Goal: Navigation & Orientation: Find specific page/section

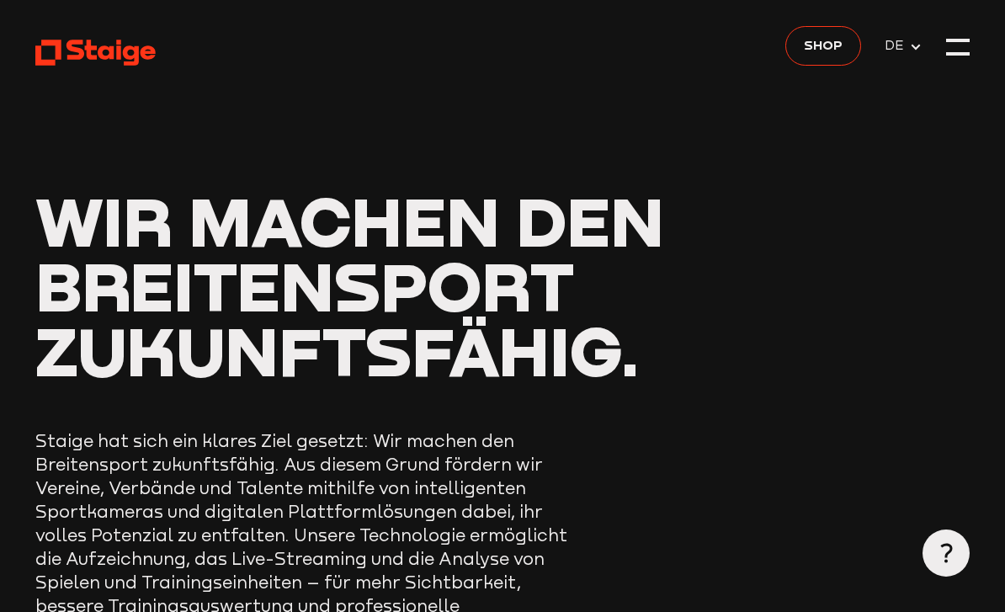
click at [960, 40] on div at bounding box center [958, 47] width 24 height 24
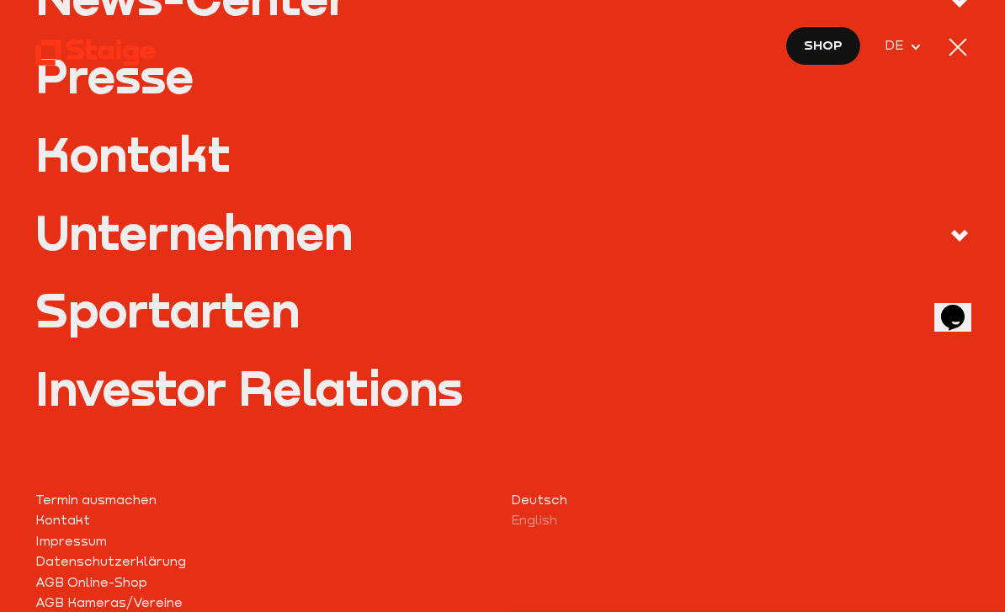
scroll to position [595, 0]
click at [827, 299] on label "Sportarten" at bounding box center [502, 313] width 935 height 55
click at [0, 0] on input "Sportarten" at bounding box center [0, 0] width 0 height 0
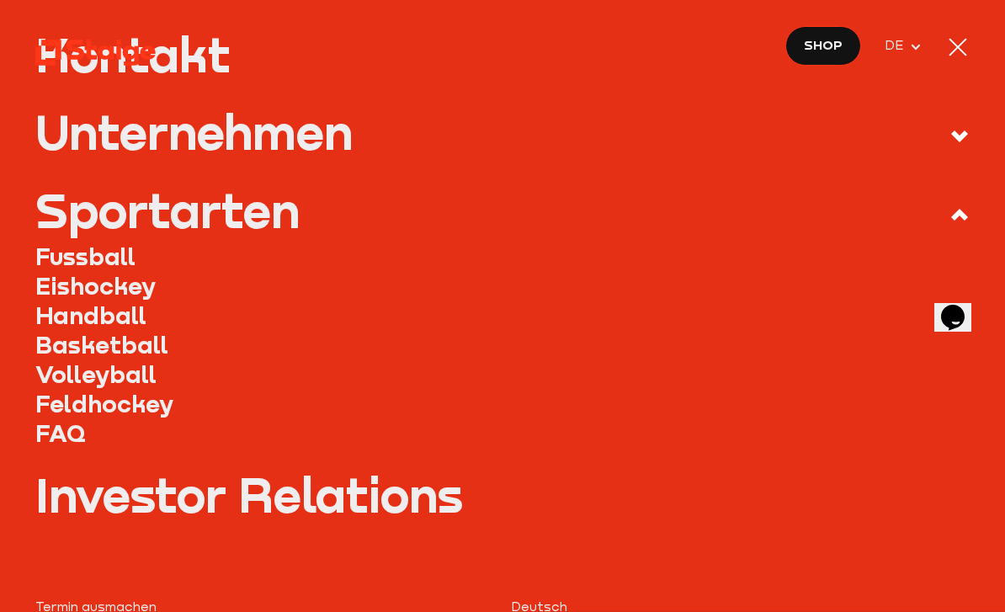
click at [60, 246] on link "Fussball" at bounding box center [502, 256] width 935 height 29
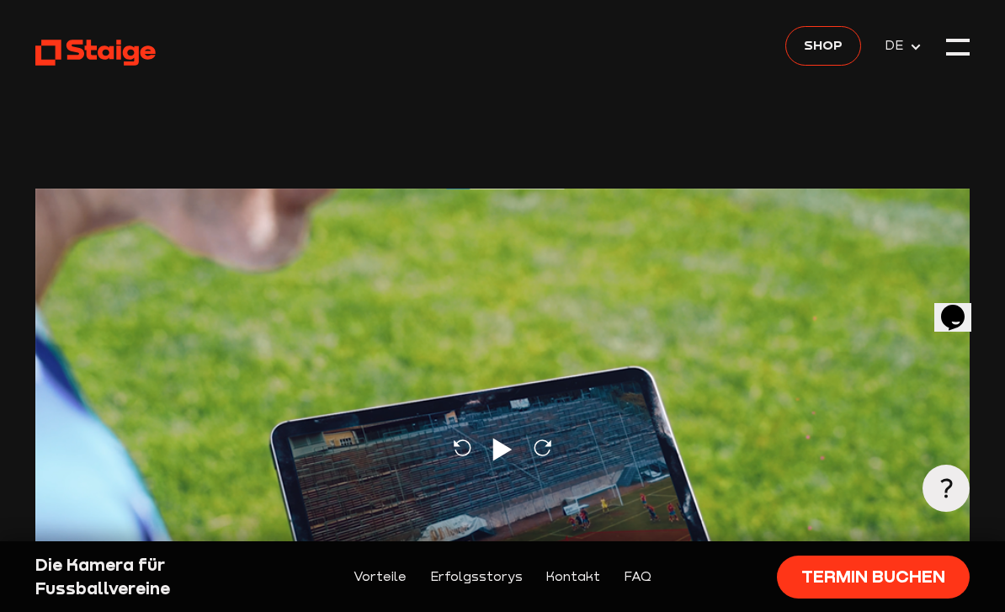
click at [144, 51] on use at bounding box center [95, 53] width 120 height 26
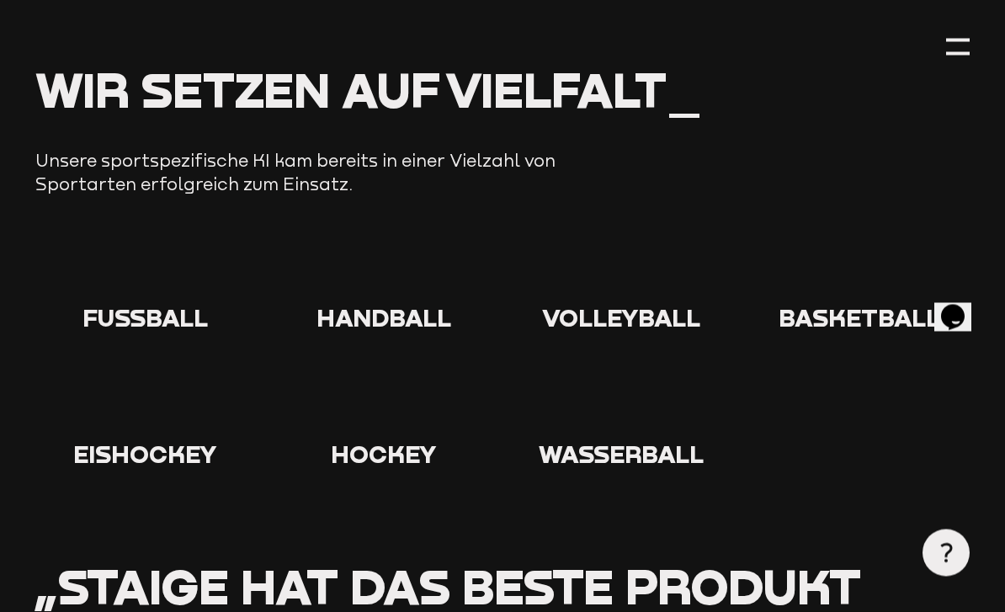
scroll to position [1499, 0]
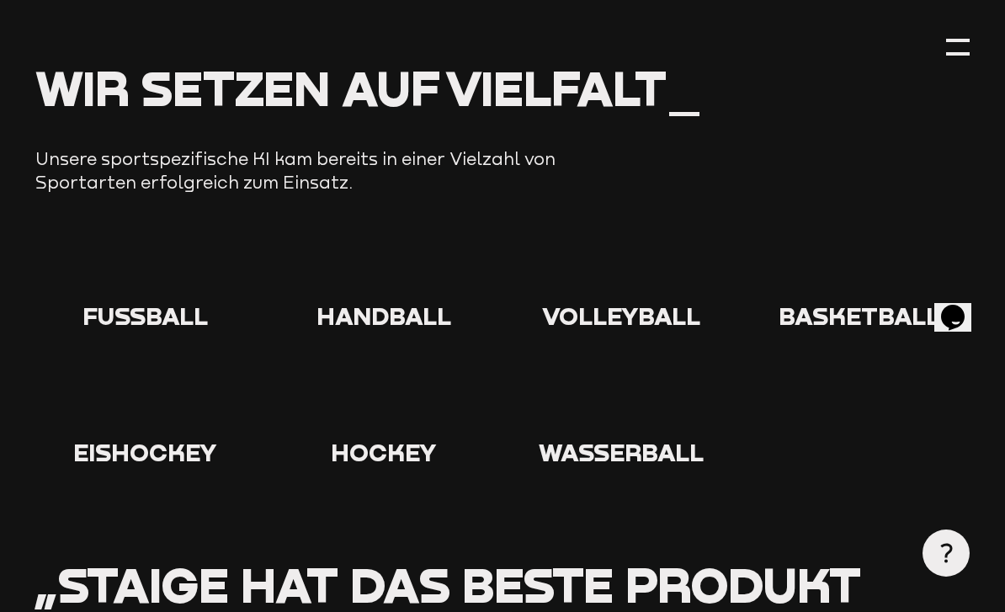
click at [109, 242] on div at bounding box center [145, 272] width 221 height 60
click at [129, 252] on icon at bounding box center [146, 269] width 54 height 54
click at [161, 301] on span "Fußball" at bounding box center [145, 315] width 125 height 29
click at [146, 259] on icon at bounding box center [146, 269] width 54 height 54
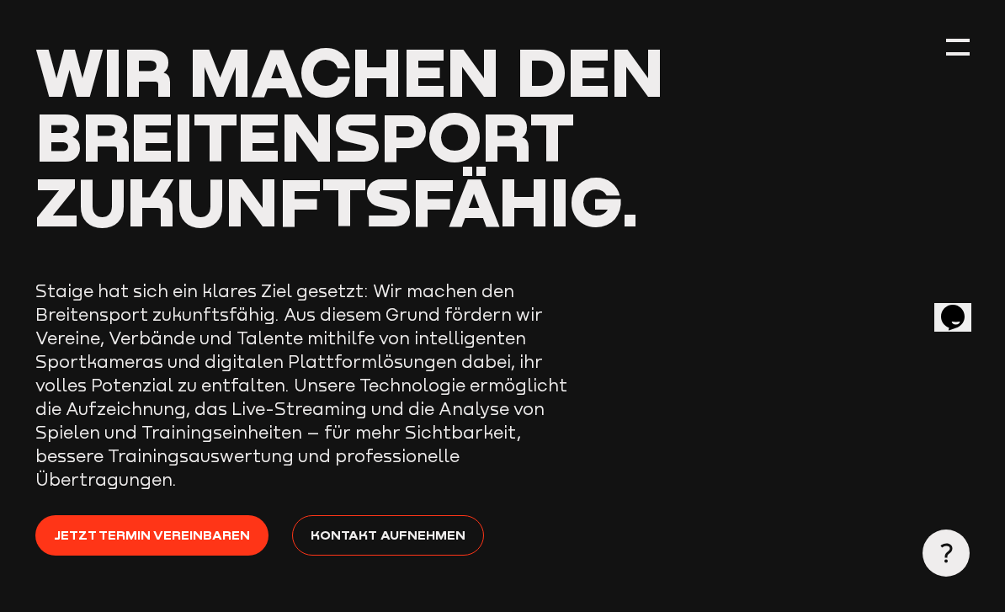
scroll to position [0, 0]
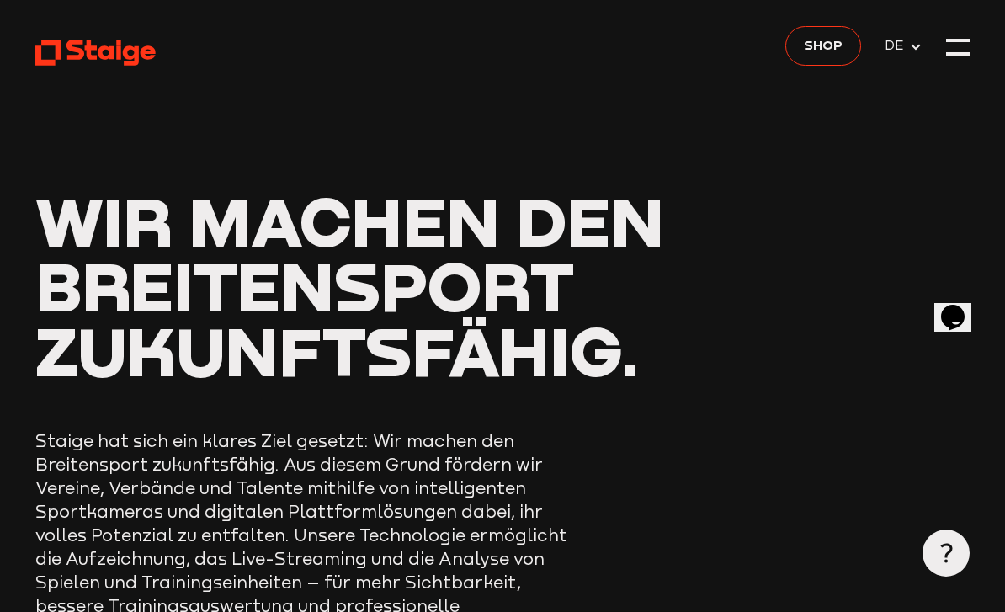
click at [901, 54] on span "DE" at bounding box center [897, 45] width 24 height 20
click at [826, 56] on link "Shop" at bounding box center [824, 46] width 76 height 40
